Goal: Information Seeking & Learning: Learn about a topic

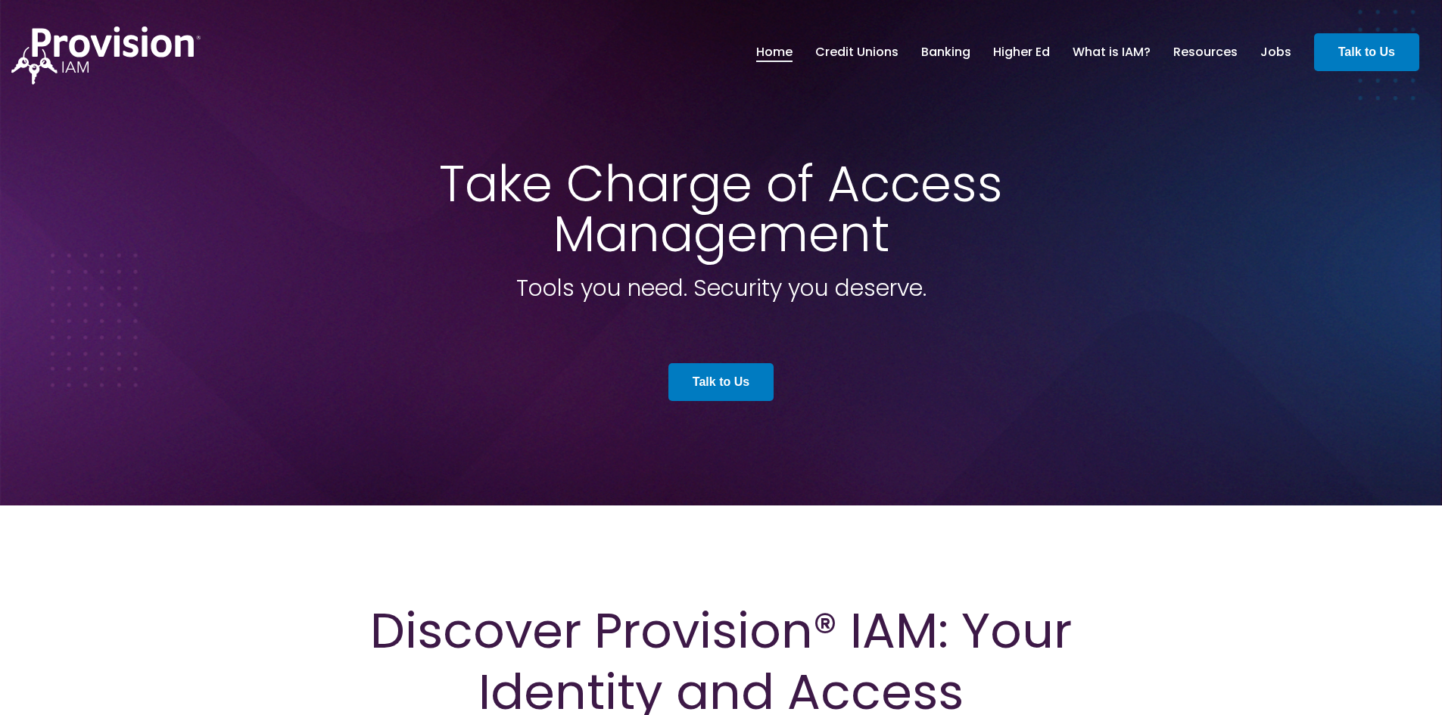
click at [860, 49] on link "Credit Unions" at bounding box center [856, 52] width 83 height 26
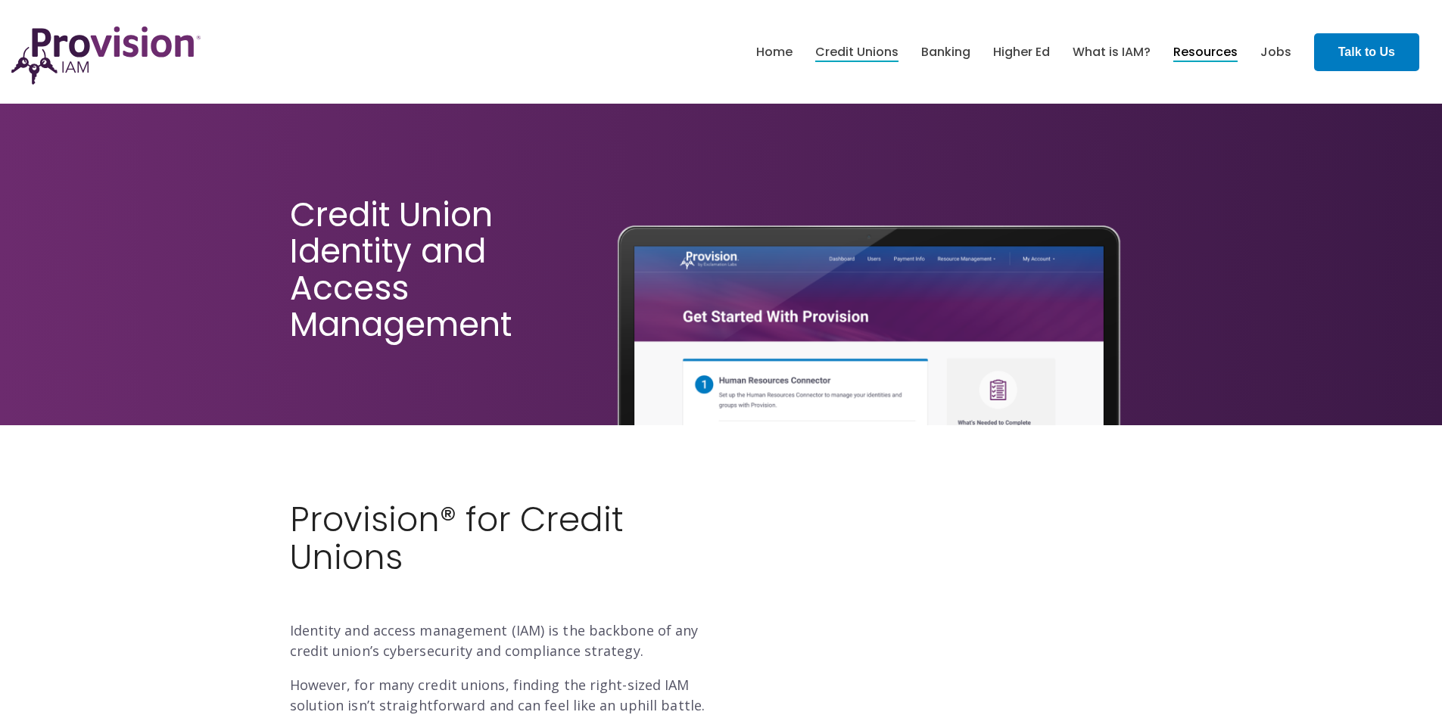
click at [1204, 53] on link "Resources" at bounding box center [1206, 52] width 64 height 26
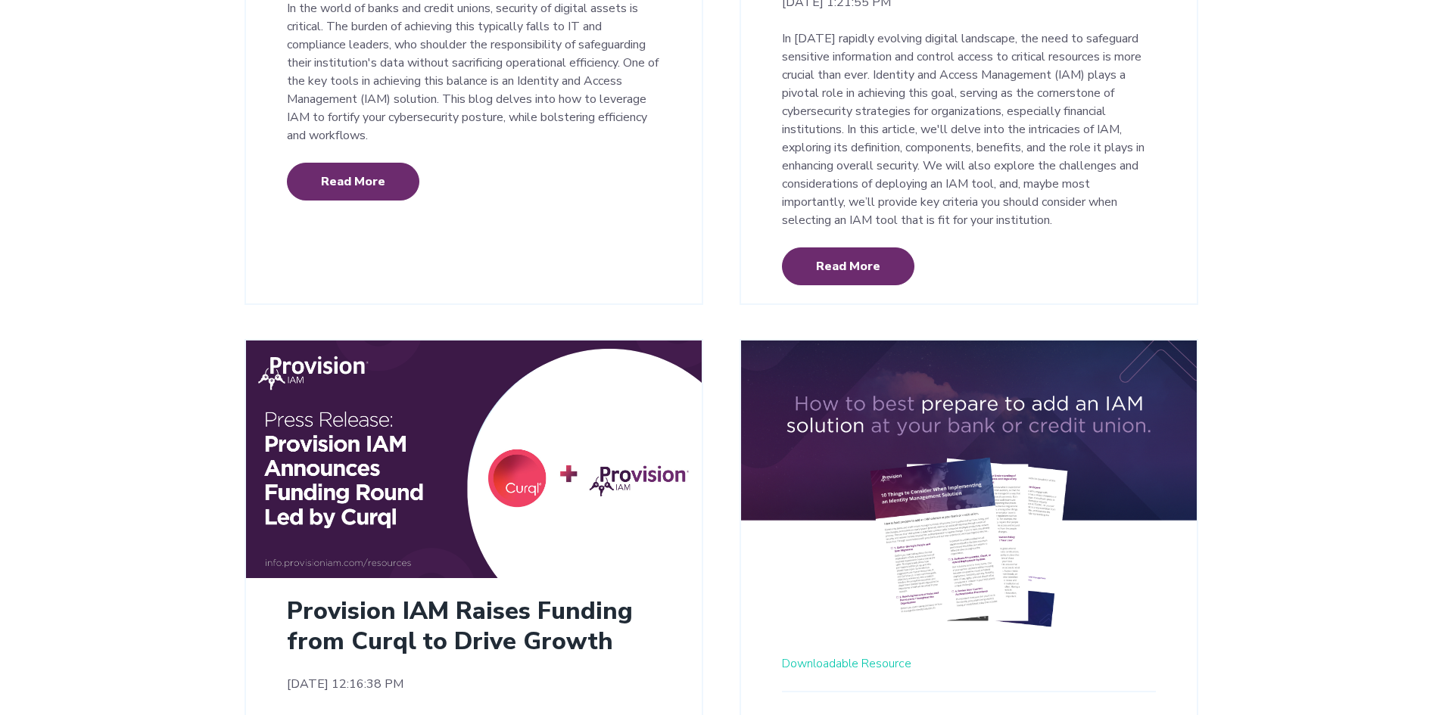
scroll to position [2635, 0]
